Goal: Information Seeking & Learning: Learn about a topic

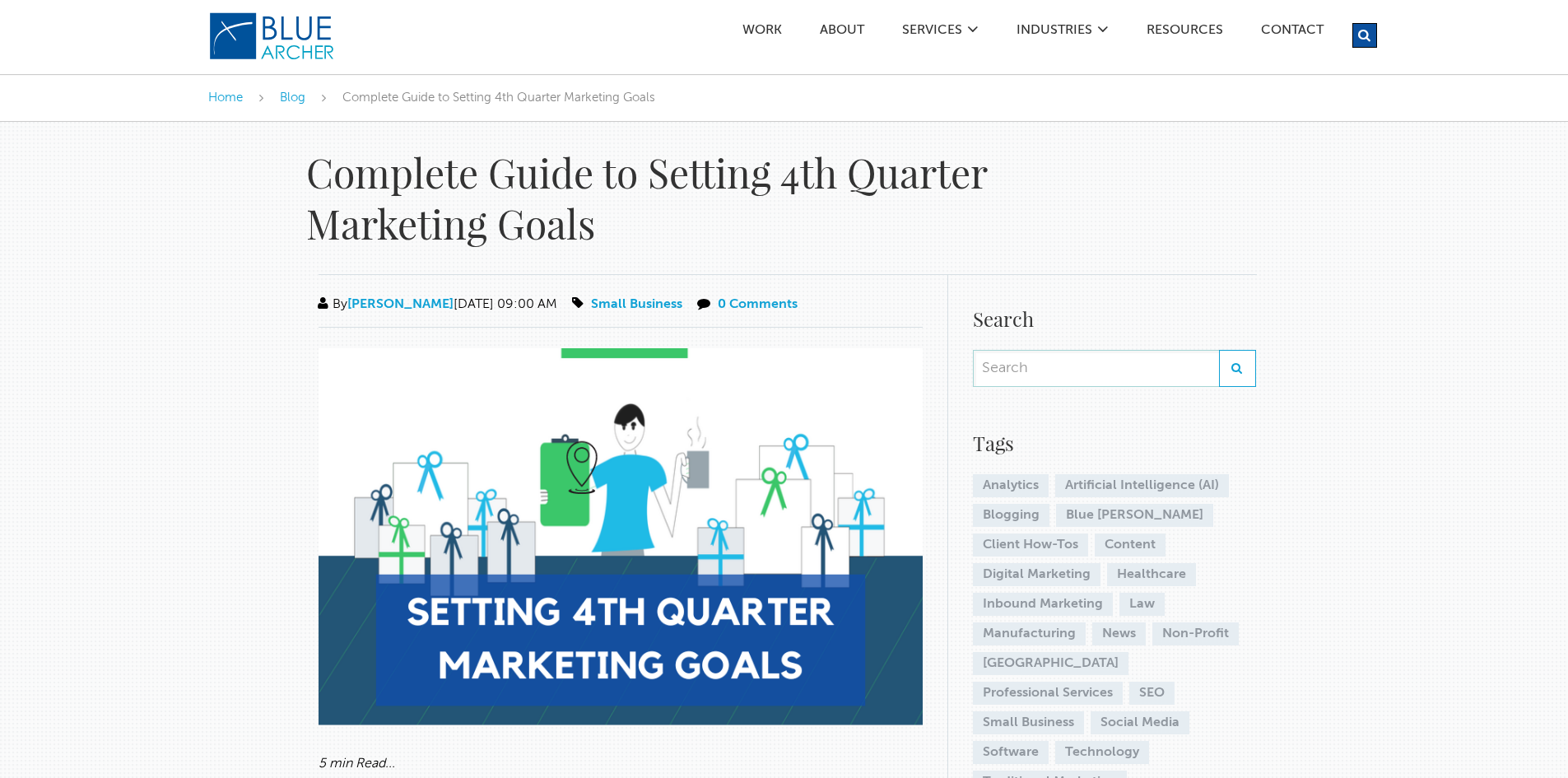
click at [481, 184] on h1 "Complete Guide to Setting 4th Quarter Marketing Goals" at bounding box center [685, 198] width 757 height 103
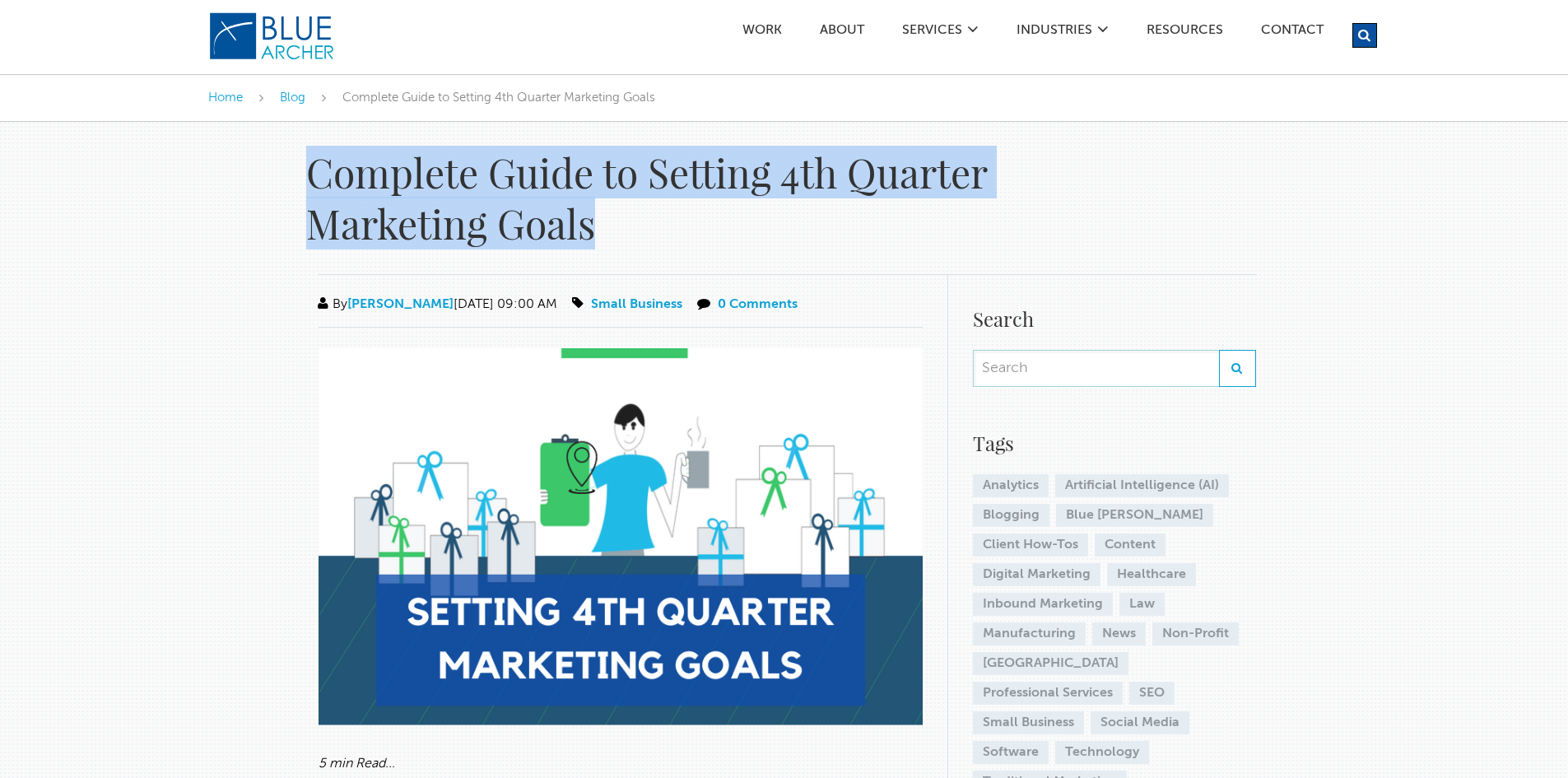
click at [481, 184] on h1 "Complete Guide to Setting 4th Quarter Marketing Goals" at bounding box center [685, 198] width 757 height 103
copy div "Complete Guide to Setting 4th Quarter Marketing Goals"
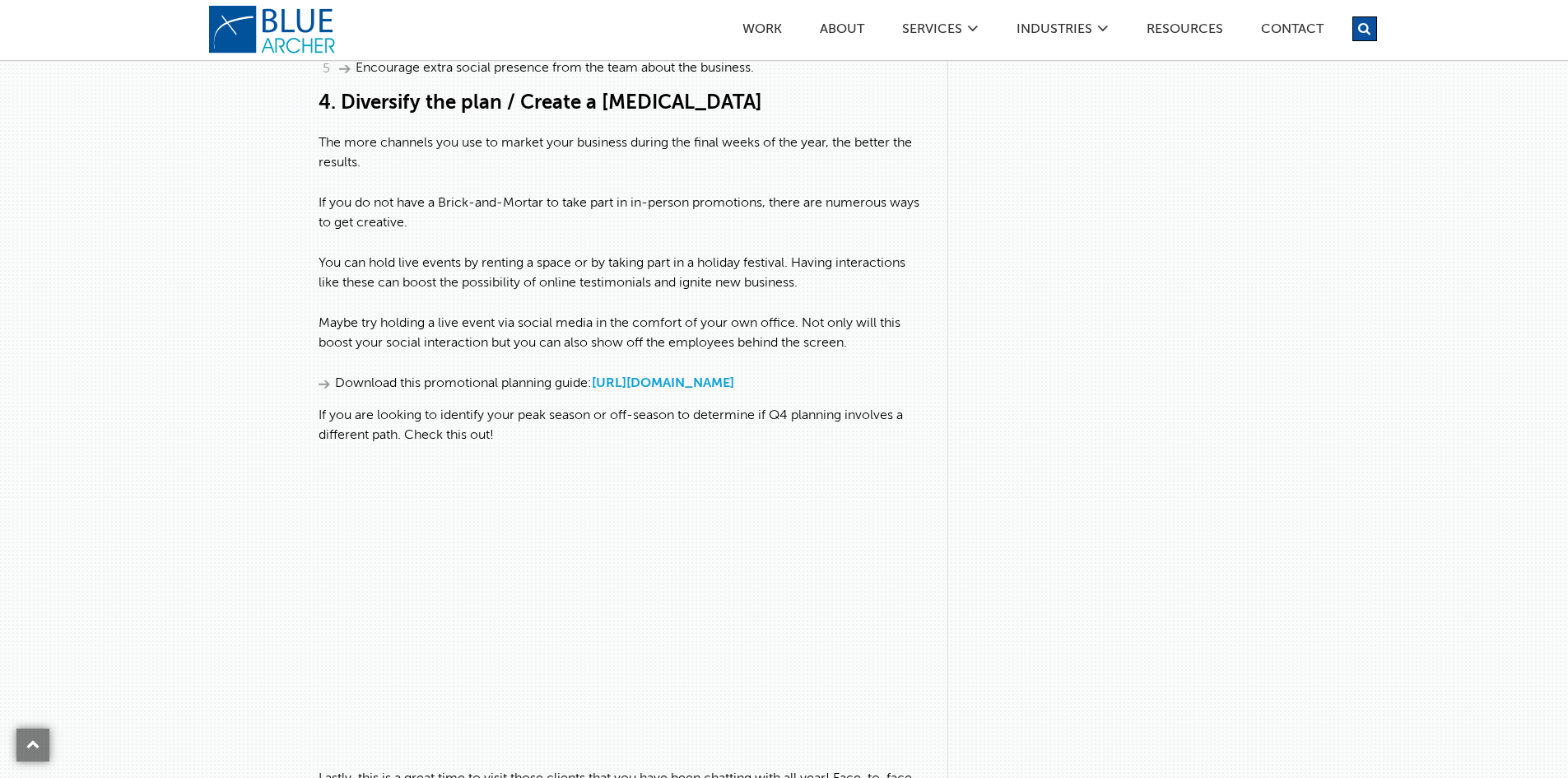
scroll to position [3624, 0]
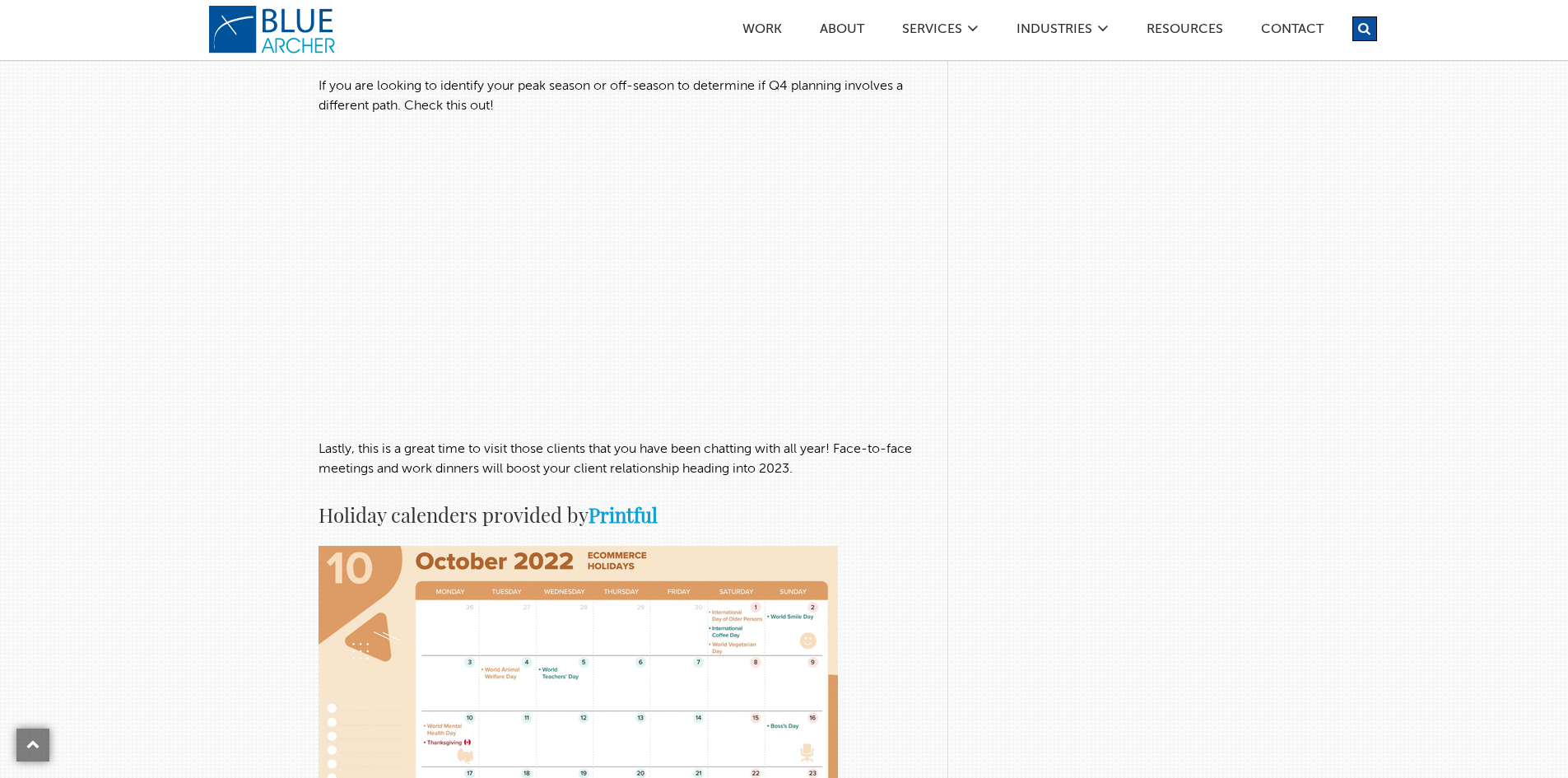
drag, startPoint x: 318, startPoint y: 469, endPoint x: 807, endPoint y: 505, distance: 490.3
copy div "Lore ipsumdol S7, ametcons'a elit se do eius temp incidid utl etdo magnaaliqu. …"
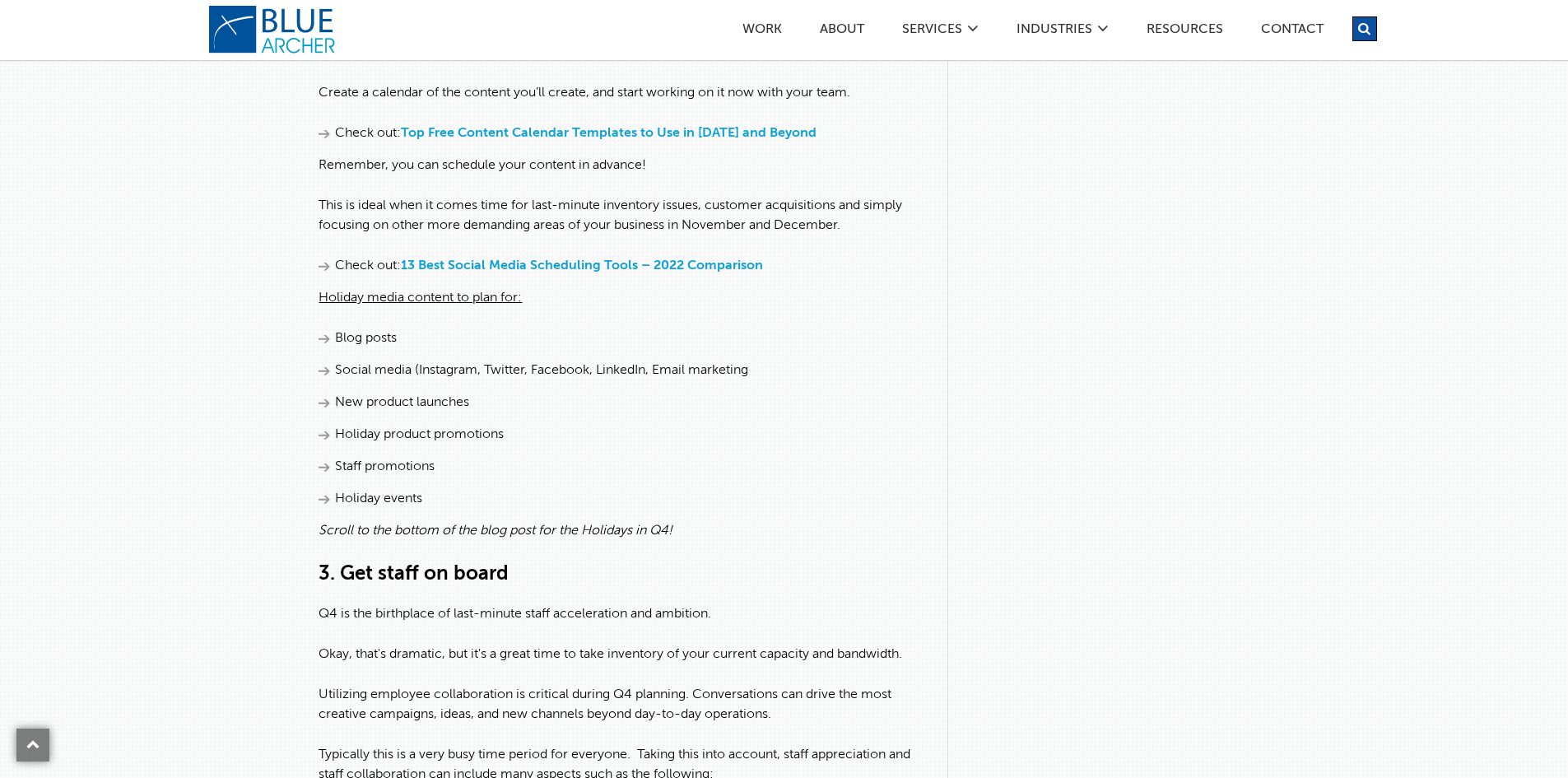
scroll to position [2429, 0]
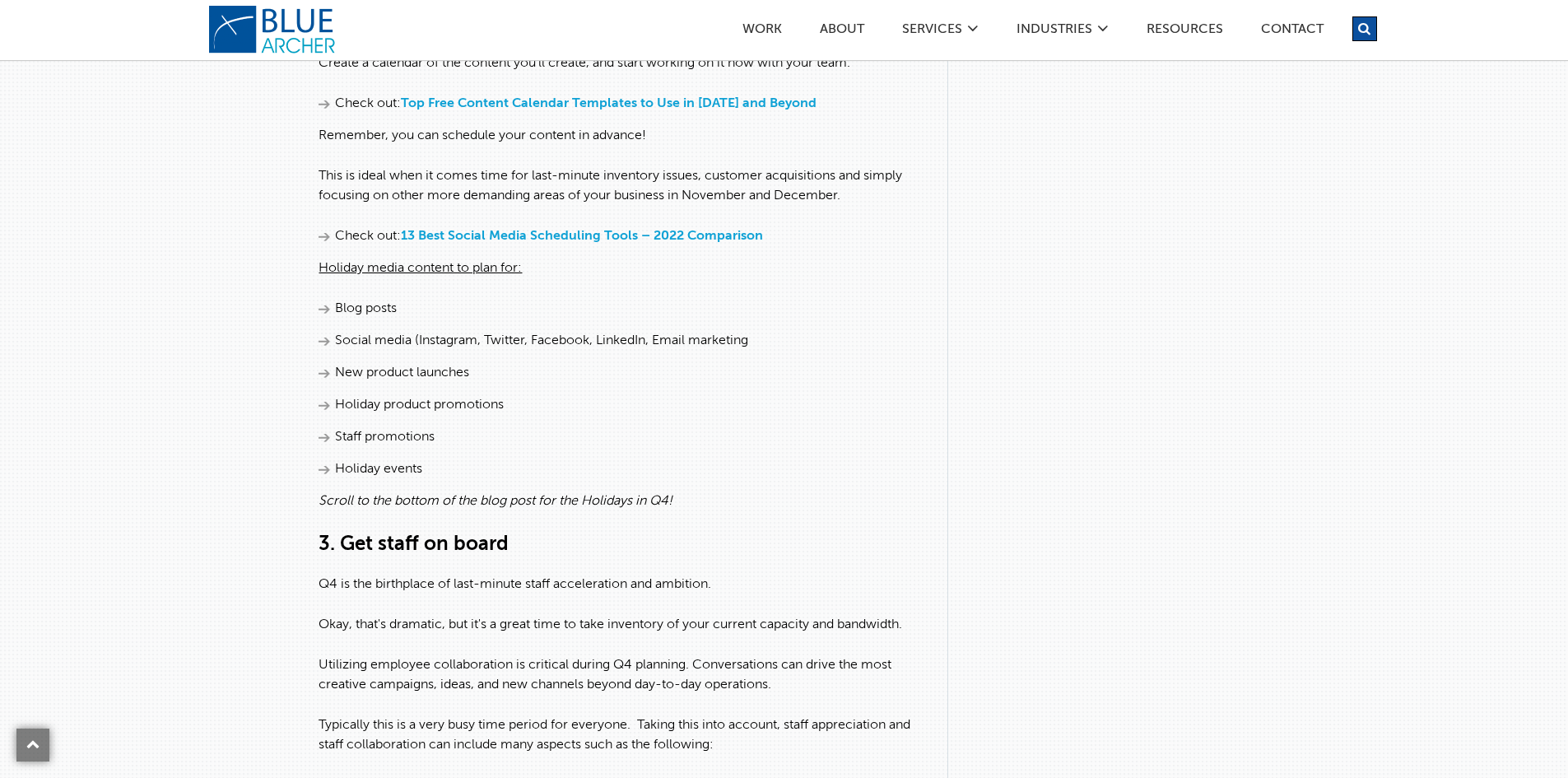
click at [623, 383] on li "New product launches" at bounding box center [620, 373] width 605 height 19
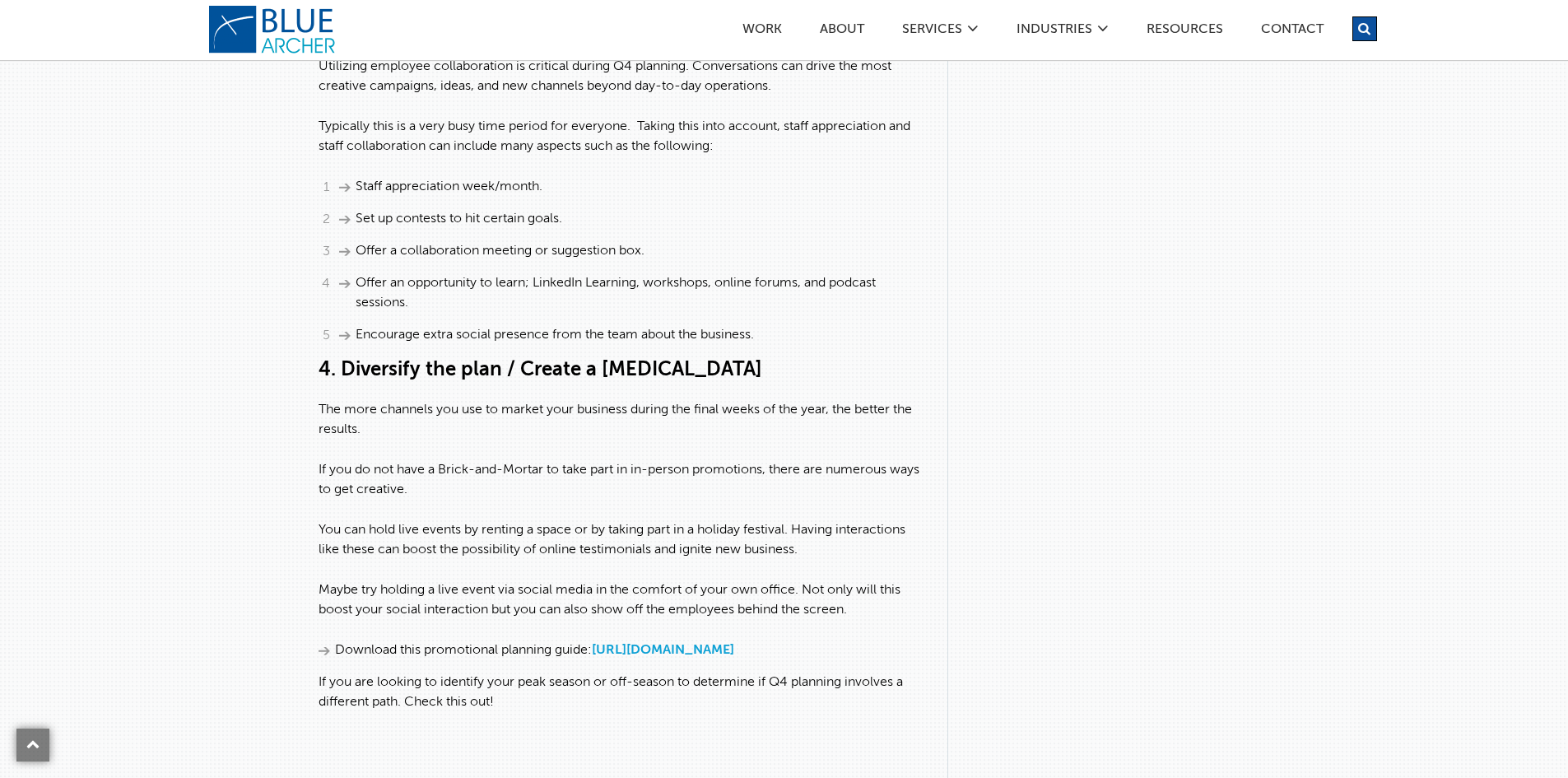
scroll to position [2790, 0]
